Goal: Task Accomplishment & Management: Manage account settings

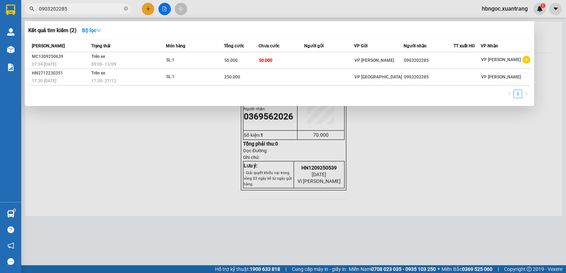
click at [128, 139] on div at bounding box center [283, 136] width 566 height 273
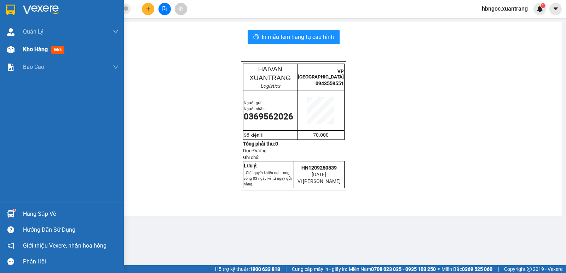
click at [34, 53] on span "Kho hàng" at bounding box center [35, 49] width 25 height 7
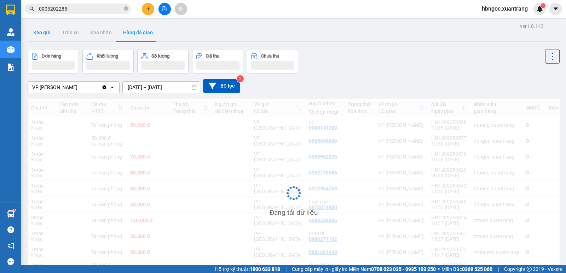
click at [47, 36] on button "Kho gửi" at bounding box center [42, 32] width 29 height 17
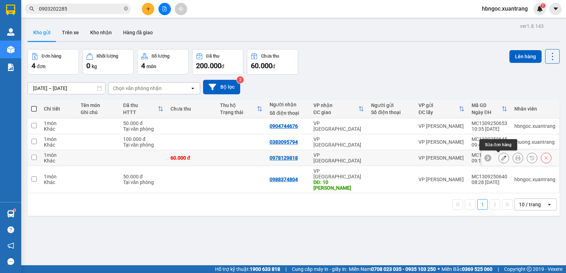
click at [501, 158] on icon at bounding box center [503, 158] width 5 height 5
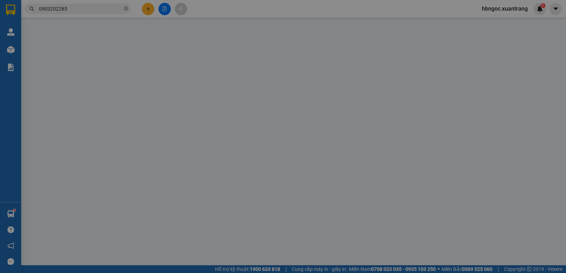
type input "0978129818"
type input "60.000"
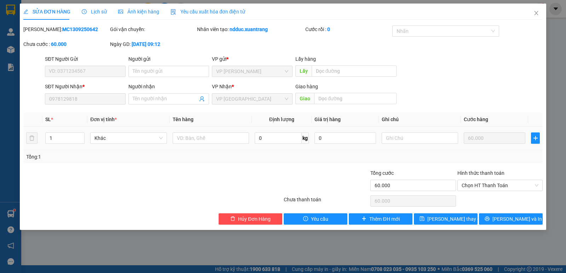
click at [134, 12] on span "Ảnh kiện hàng" at bounding box center [138, 12] width 41 height 6
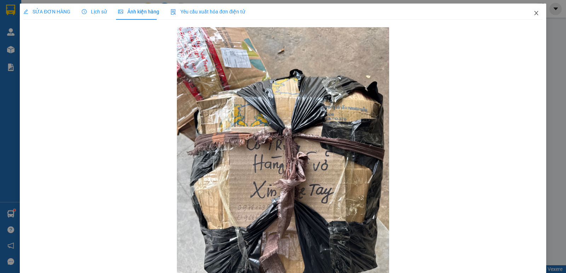
click at [534, 13] on icon "close" at bounding box center [536, 13] width 4 height 4
